Goal: Ask a question

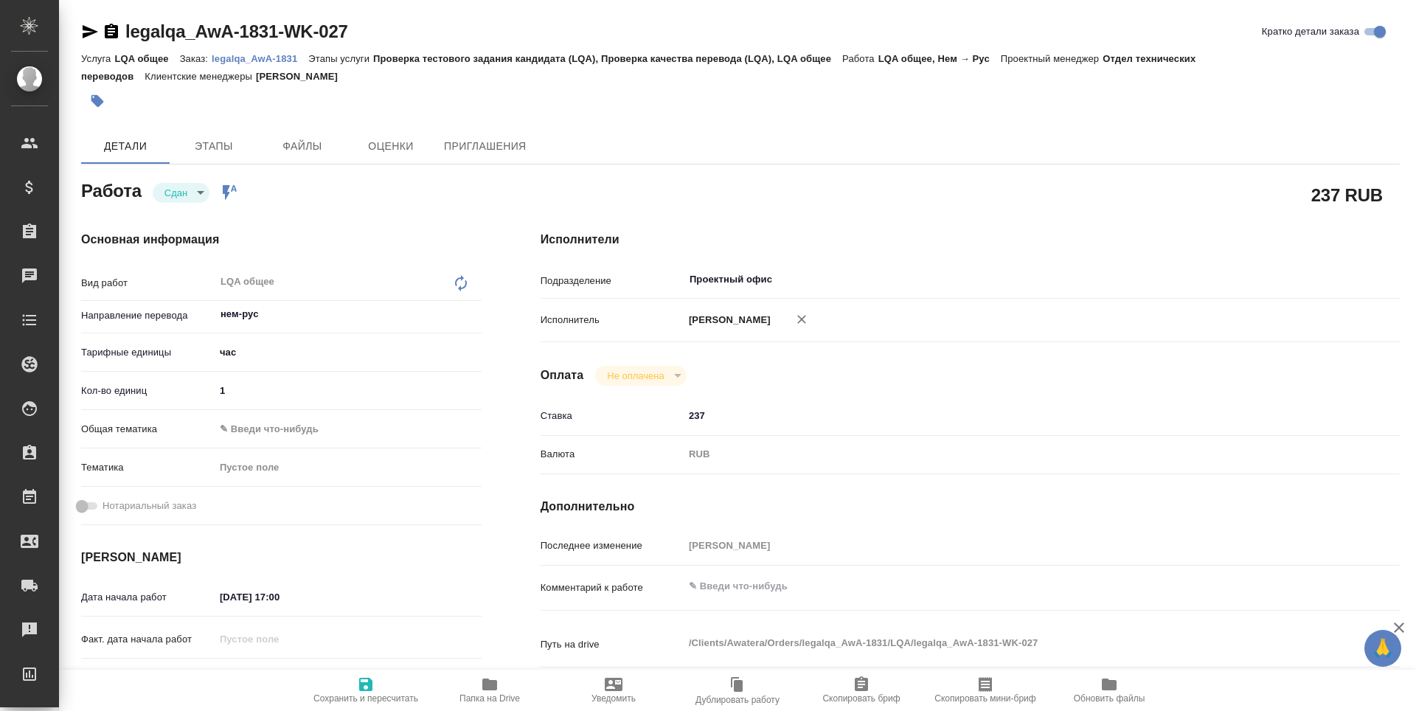
type textarea "x"
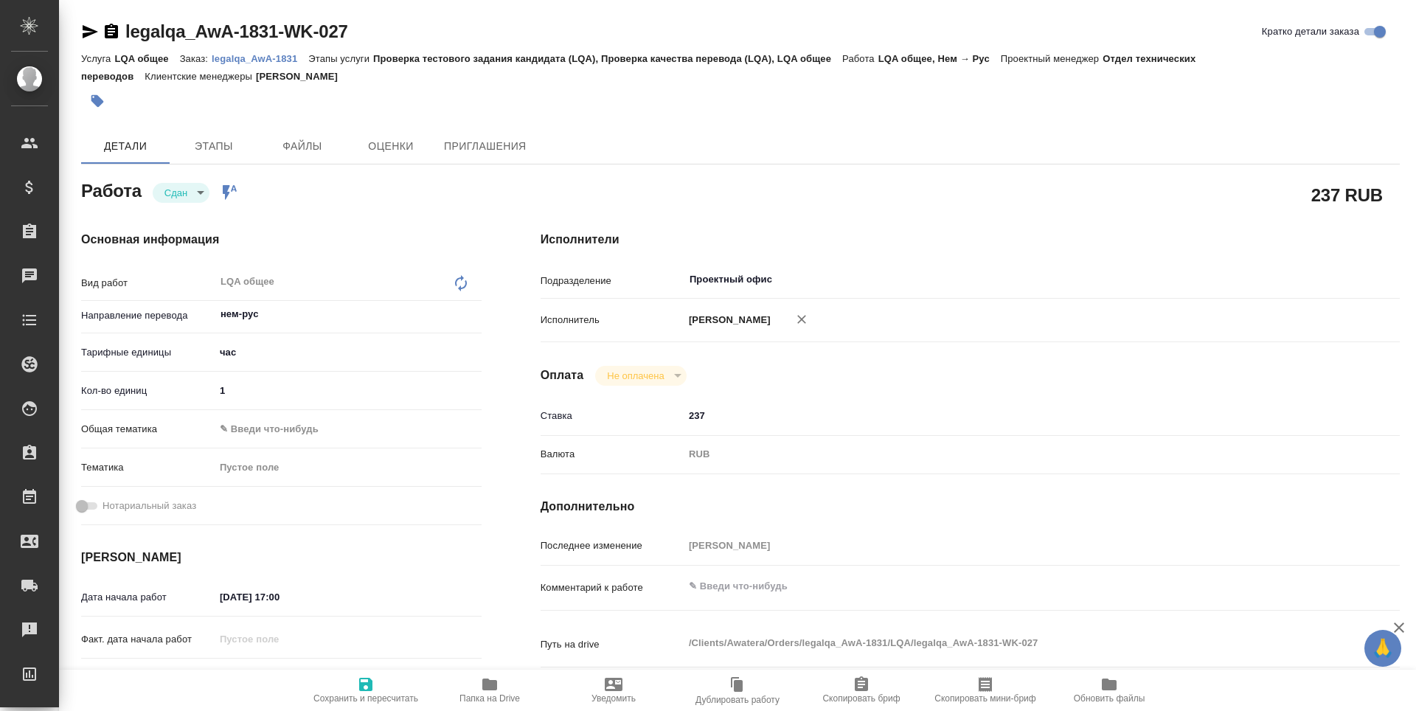
type textarea "x"
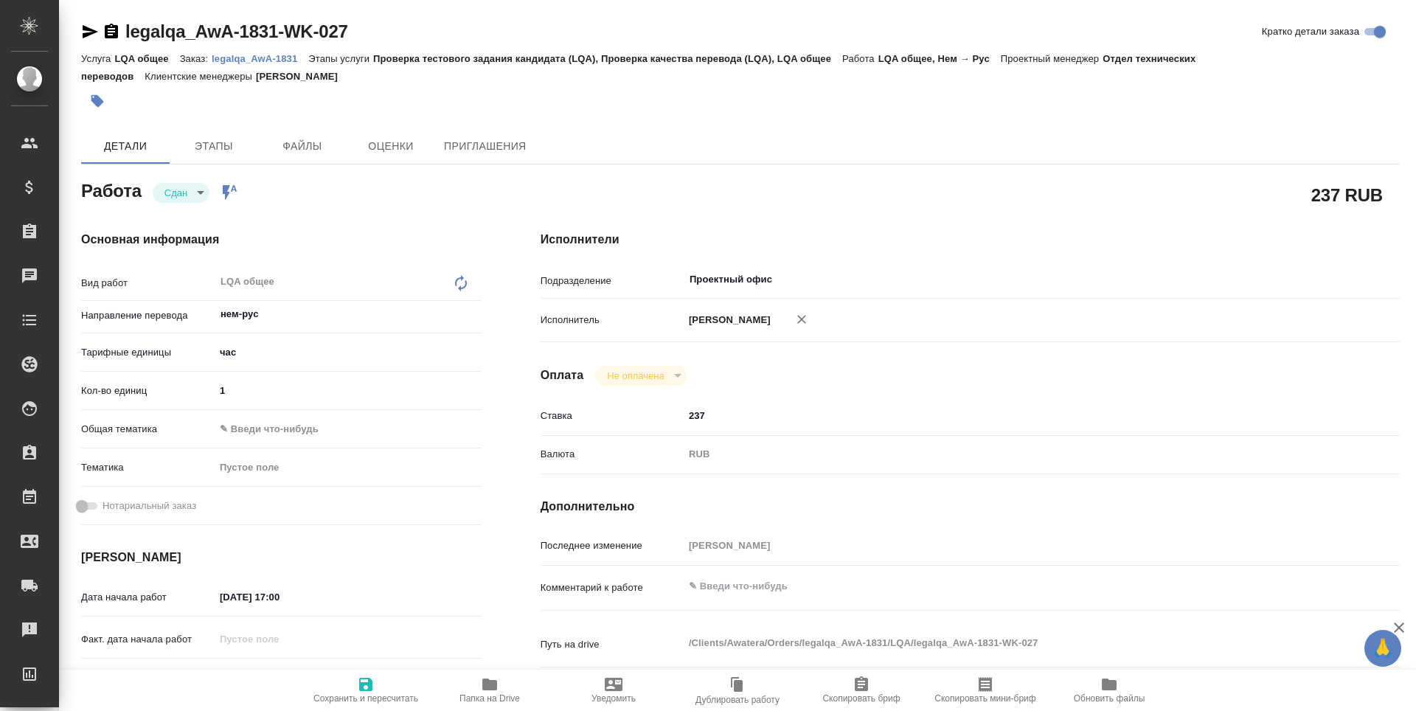
type textarea "x"
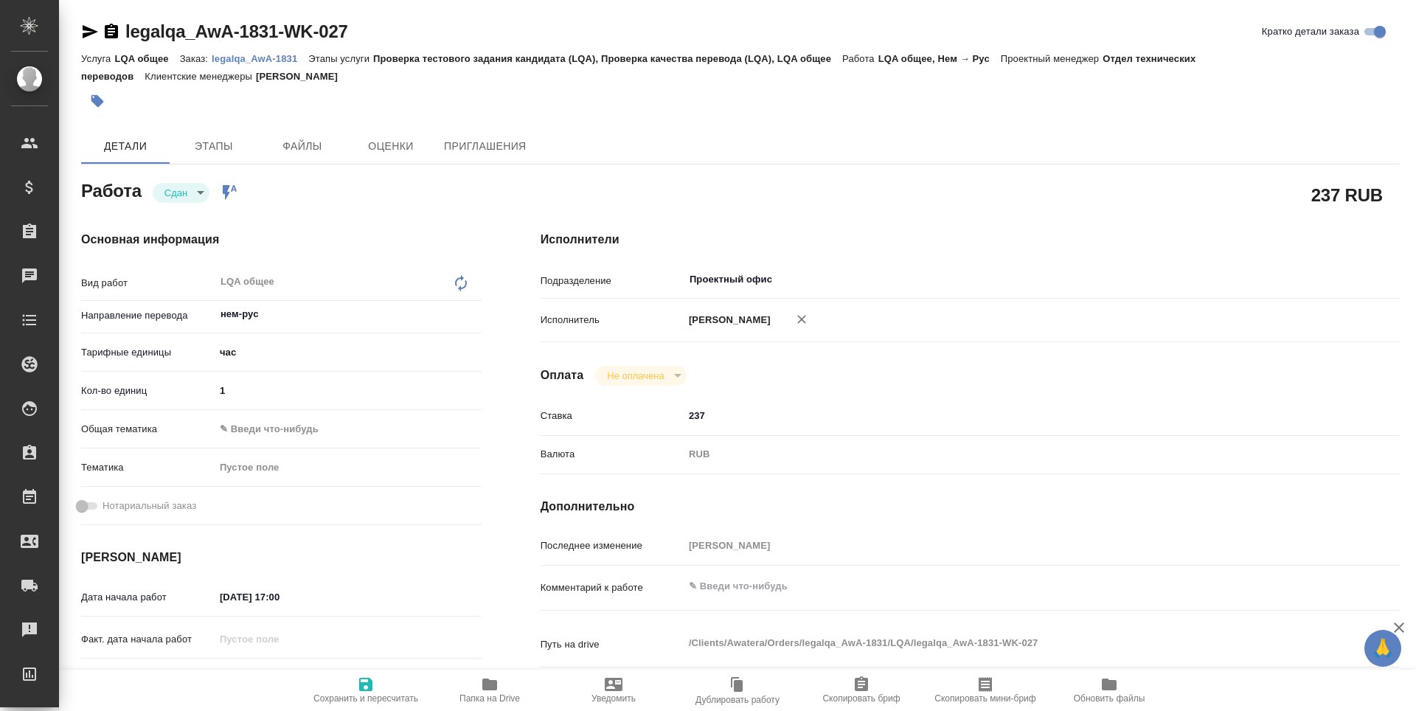
type textarea "x"
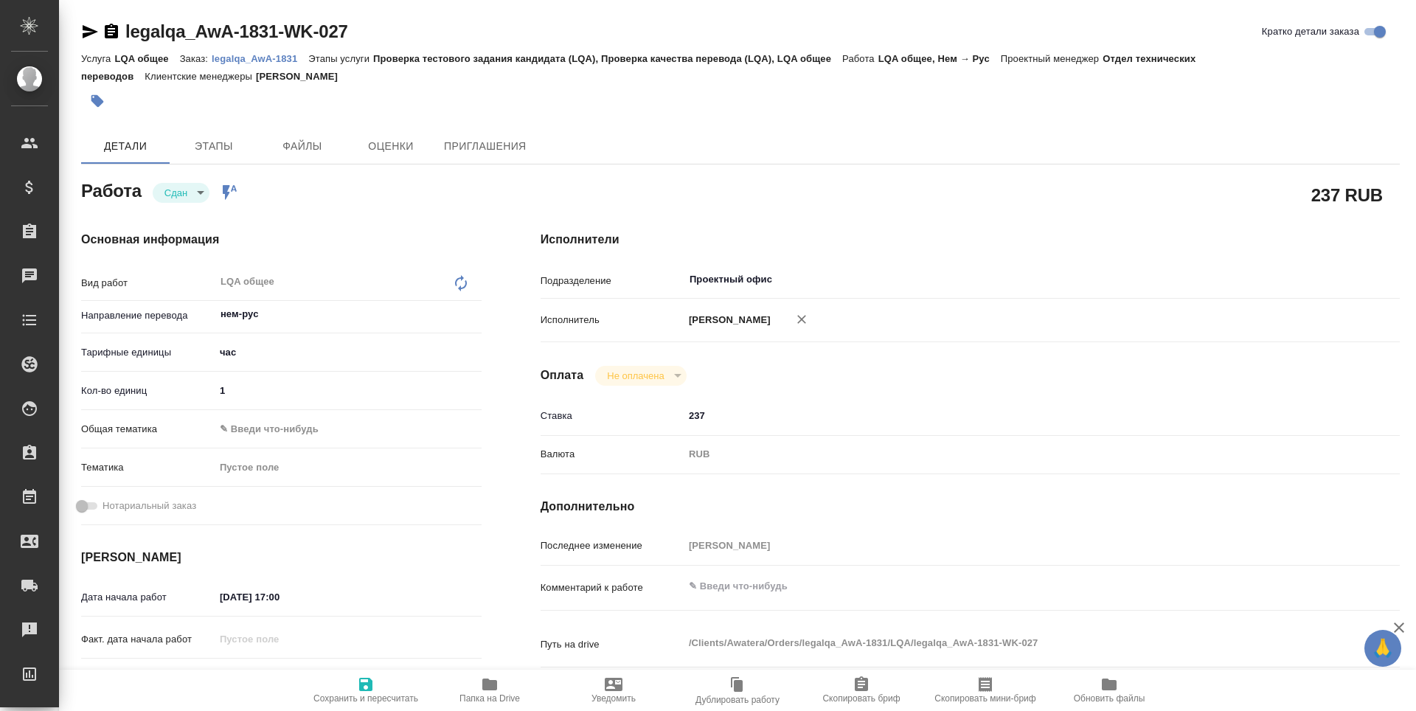
click at [89, 37] on icon "button" at bounding box center [90, 32] width 18 height 18
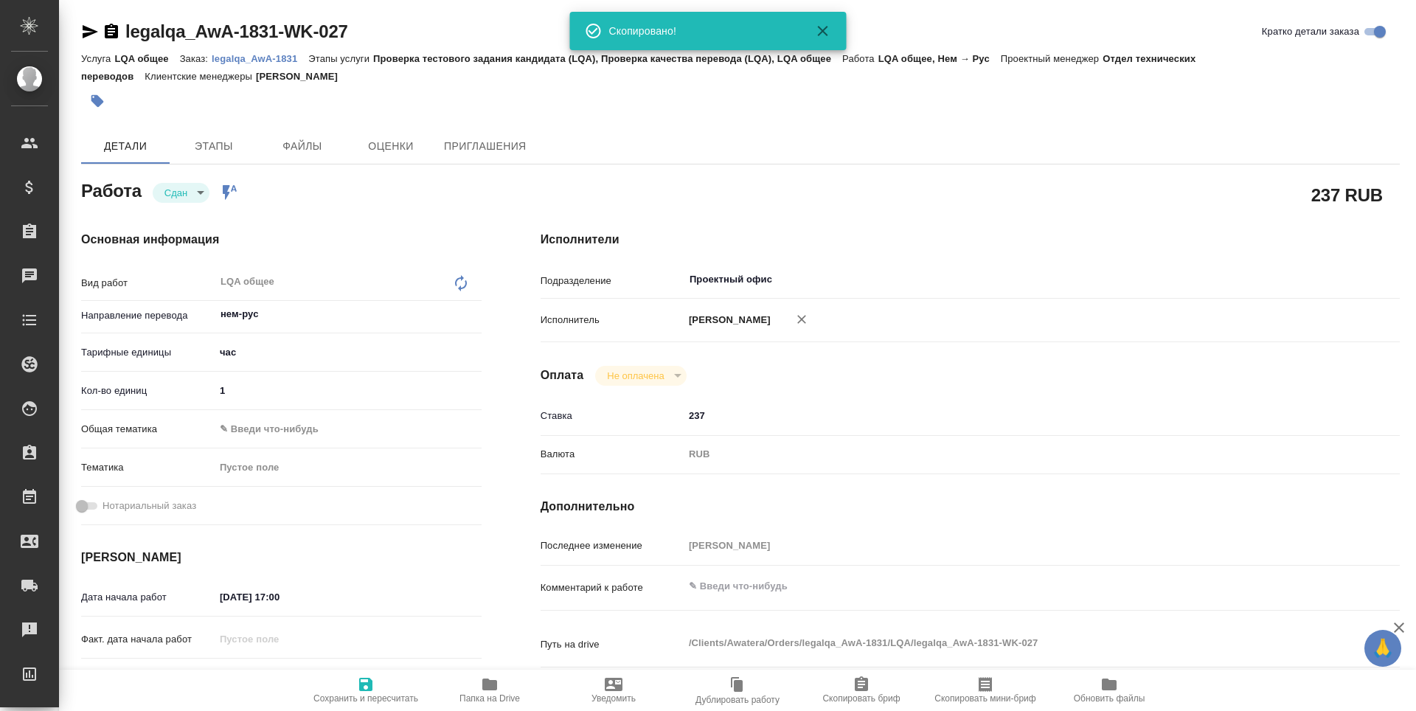
type textarea "x"
